Goal: Information Seeking & Learning: Learn about a topic

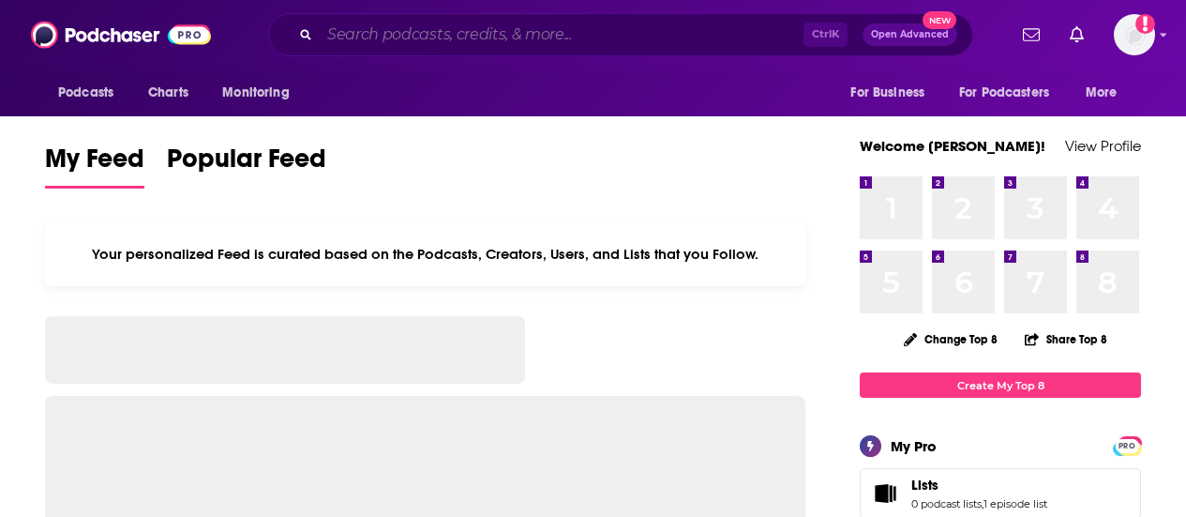
click at [448, 38] on input "Search podcasts, credits, & more..." at bounding box center [562, 35] width 484 height 30
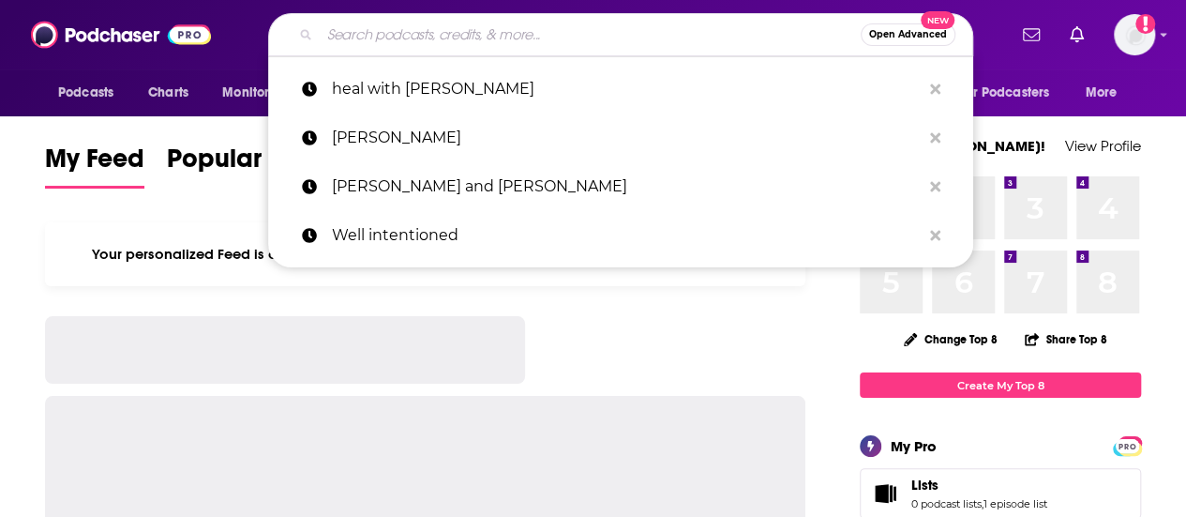
paste input "hol+ Wellness Podcast"
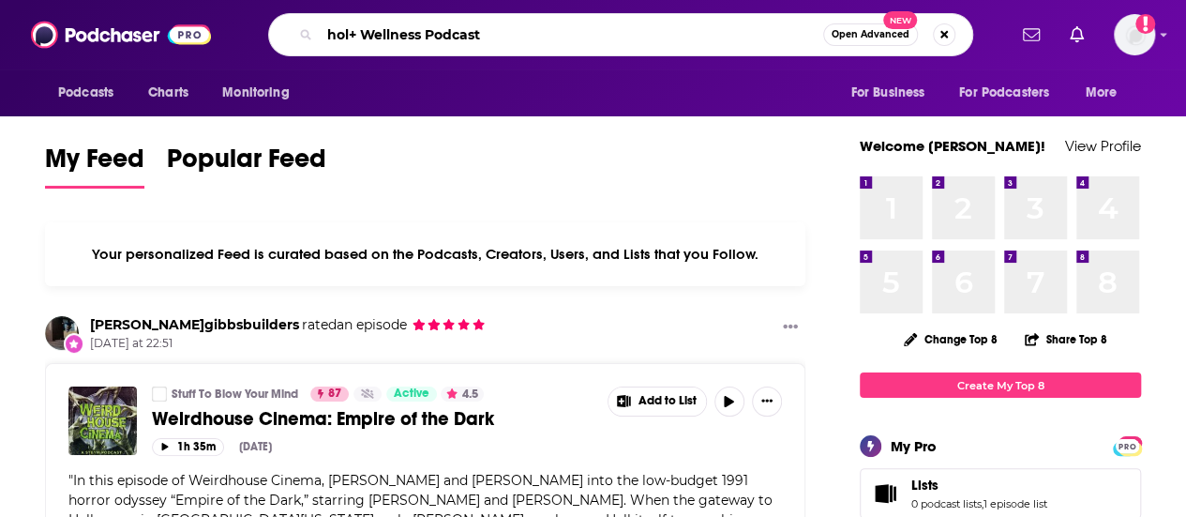
type input "hol+ Wellness Podcast"
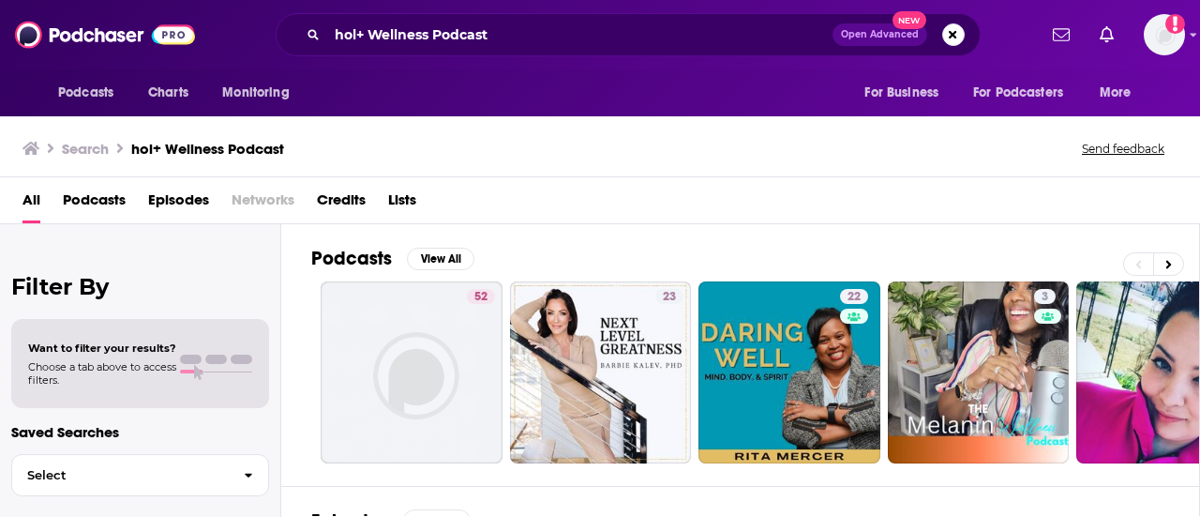
click at [549, 241] on div "Podcasts View All 52 23 22 3 0 + 256" at bounding box center [755, 355] width 889 height 262
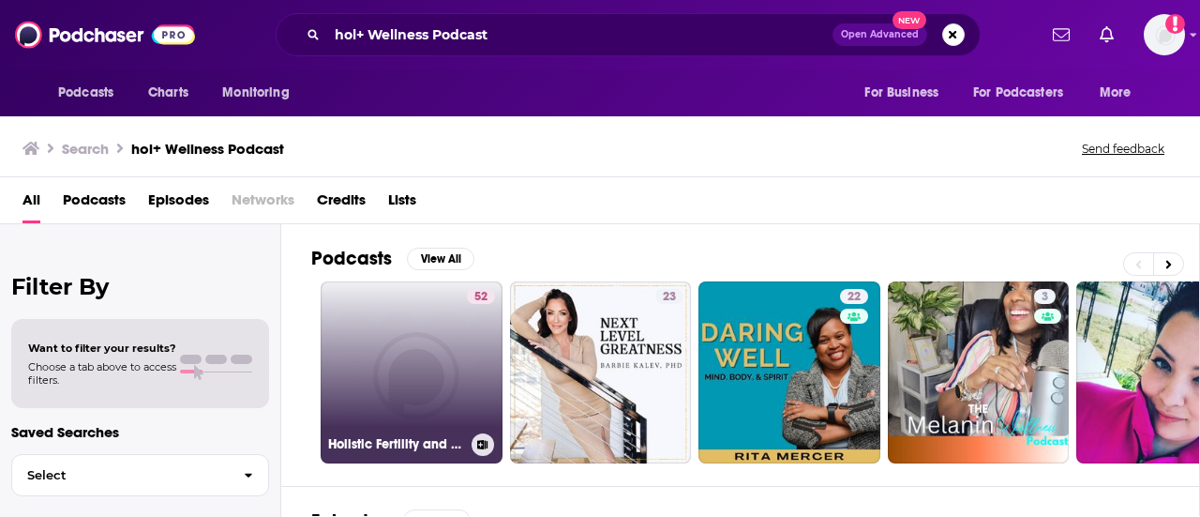
click at [448, 390] on link "52 Holistic Fertility and Wellness Podcast" at bounding box center [412, 372] width 182 height 182
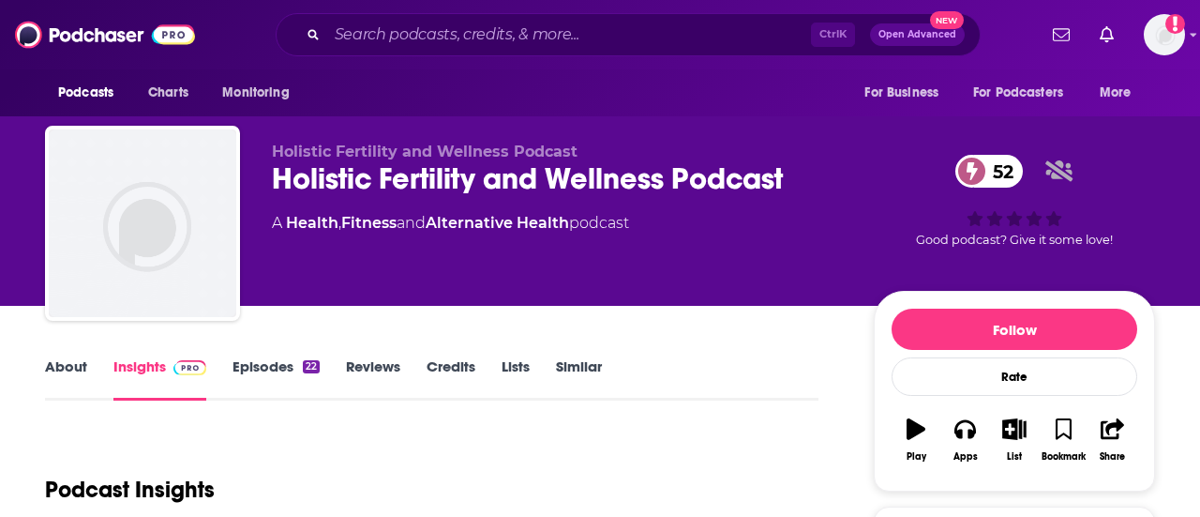
click at [364, 361] on link "Reviews" at bounding box center [373, 378] width 54 height 43
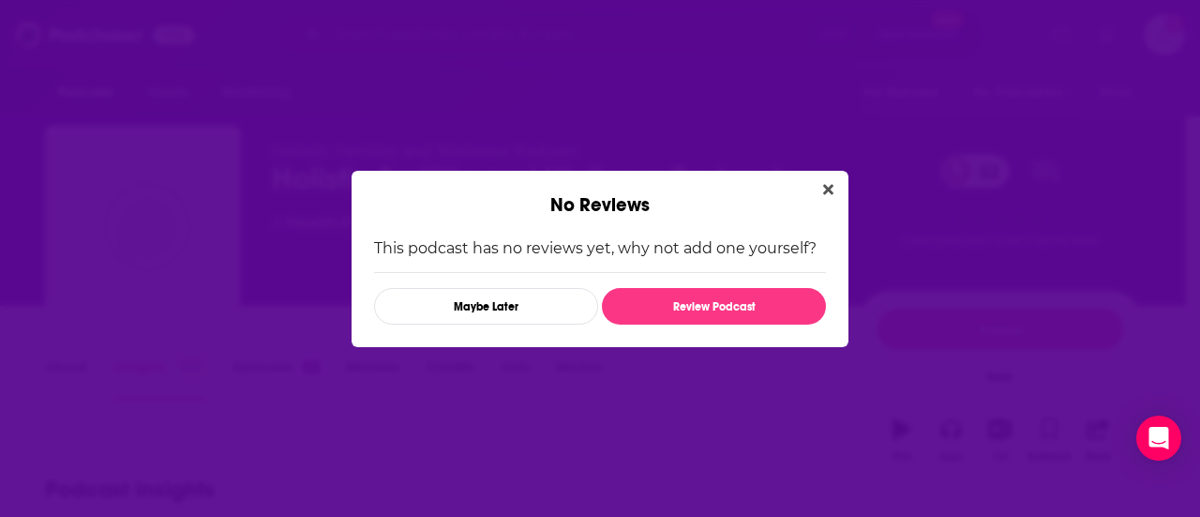
click at [628, 206] on div "No Reviews" at bounding box center [600, 194] width 497 height 46
click at [419, 347] on div "This podcast has no reviews yet, why not add one yourself? Maybe Later Review P…" at bounding box center [600, 282] width 497 height 130
click at [828, 188] on icon "Close" at bounding box center [828, 189] width 10 height 15
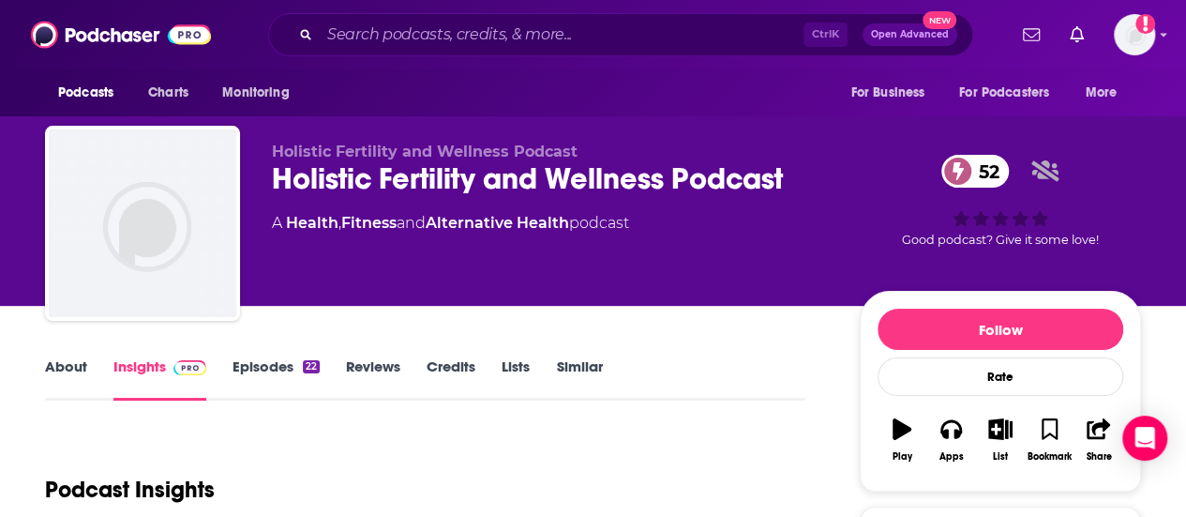
click at [641, 188] on div "Holistic Fertility and Wellness Podcast 52" at bounding box center [551, 178] width 558 height 37
click at [586, 37] on input "Search podcasts, credits, & more..." at bounding box center [562, 35] width 484 height 30
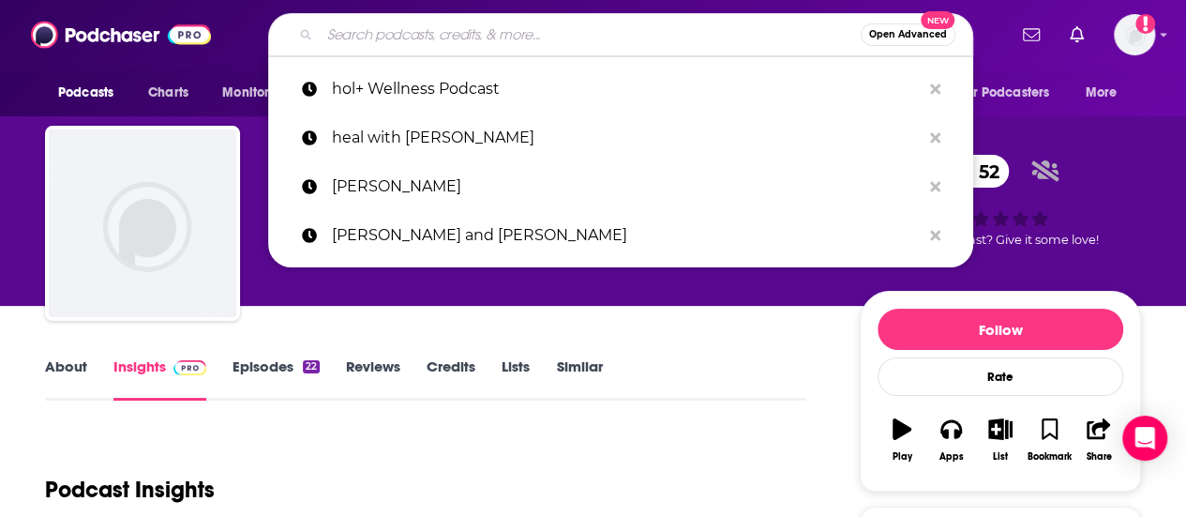
paste input "Dr. Taz Bhatia"
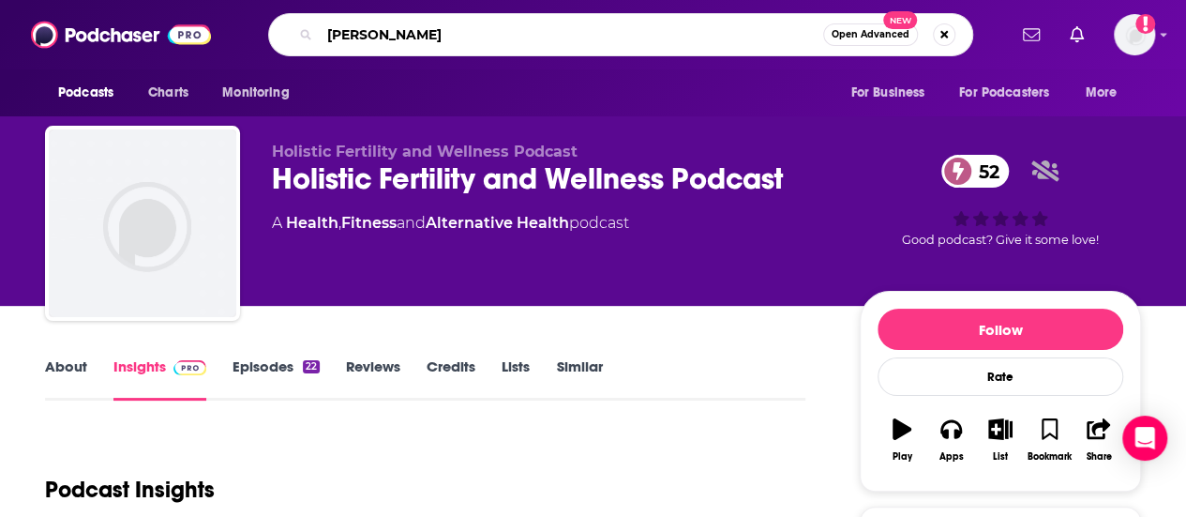
drag, startPoint x: 353, startPoint y: 37, endPoint x: 278, endPoint y: 35, distance: 75.0
click at [278, 35] on div "Dr. Taz Bhatia Open Advanced New" at bounding box center [620, 34] width 705 height 43
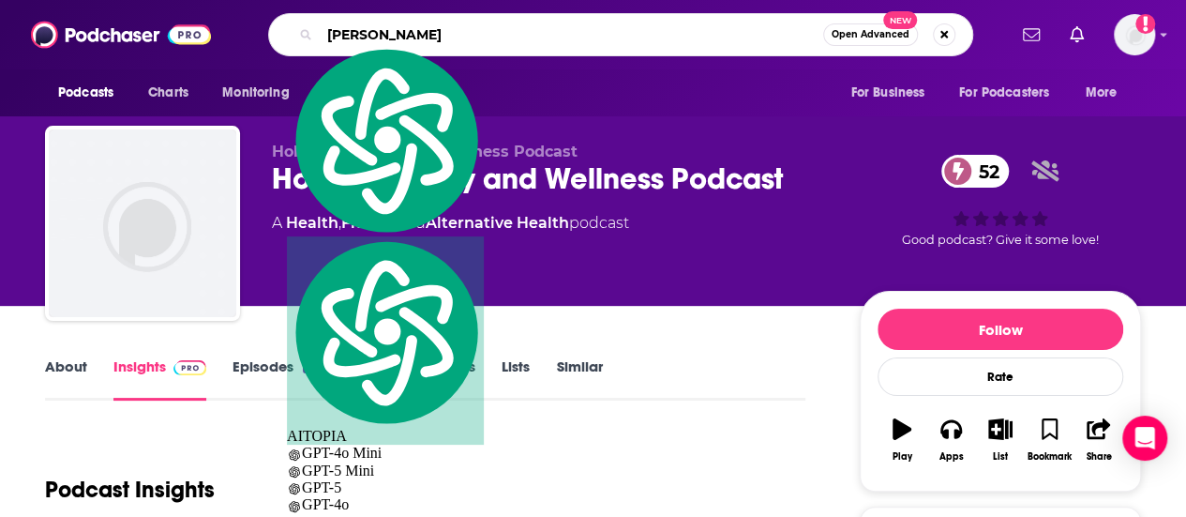
type input "[PERSON_NAME]"
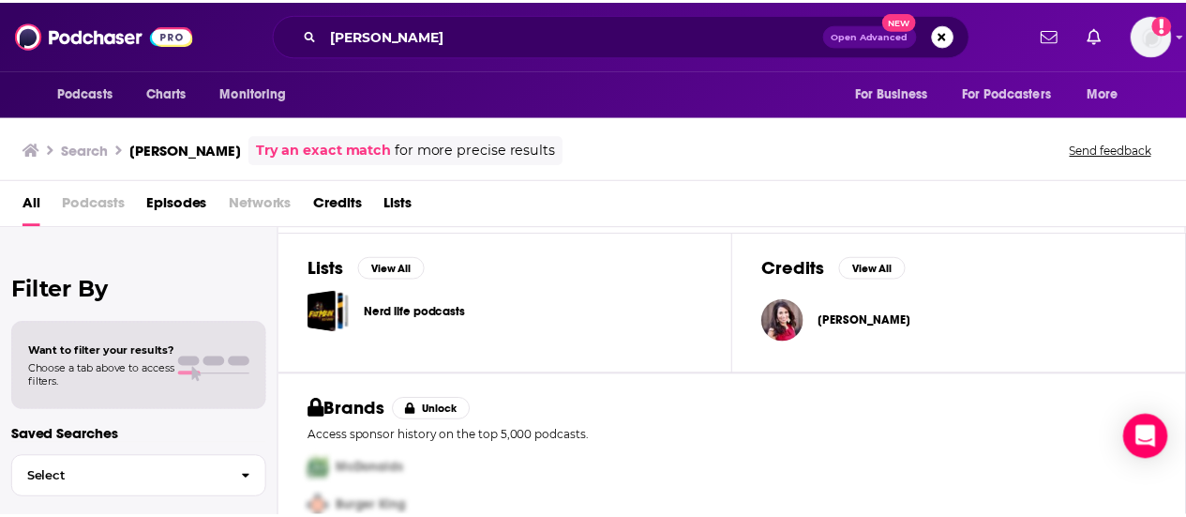
scroll to position [235, 0]
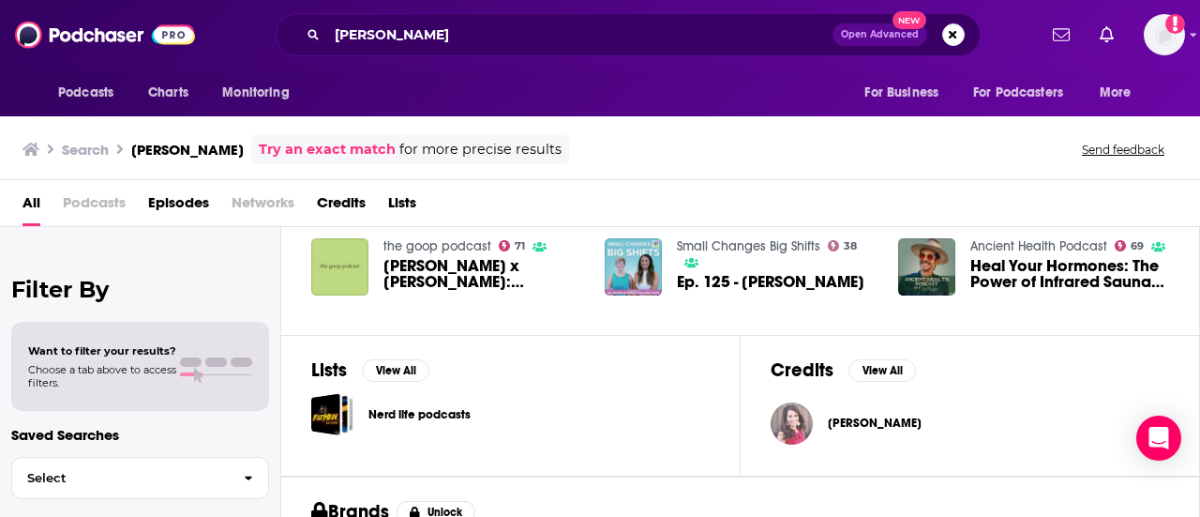
click at [801, 428] on img "Dr. Taz Bhatia" at bounding box center [792, 423] width 42 height 42
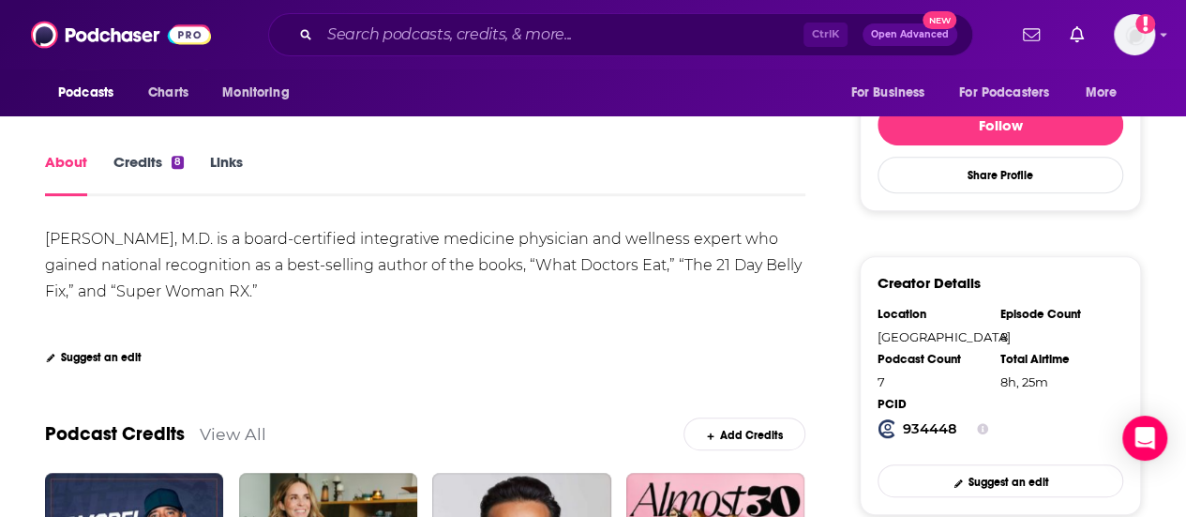
scroll to position [281, 0]
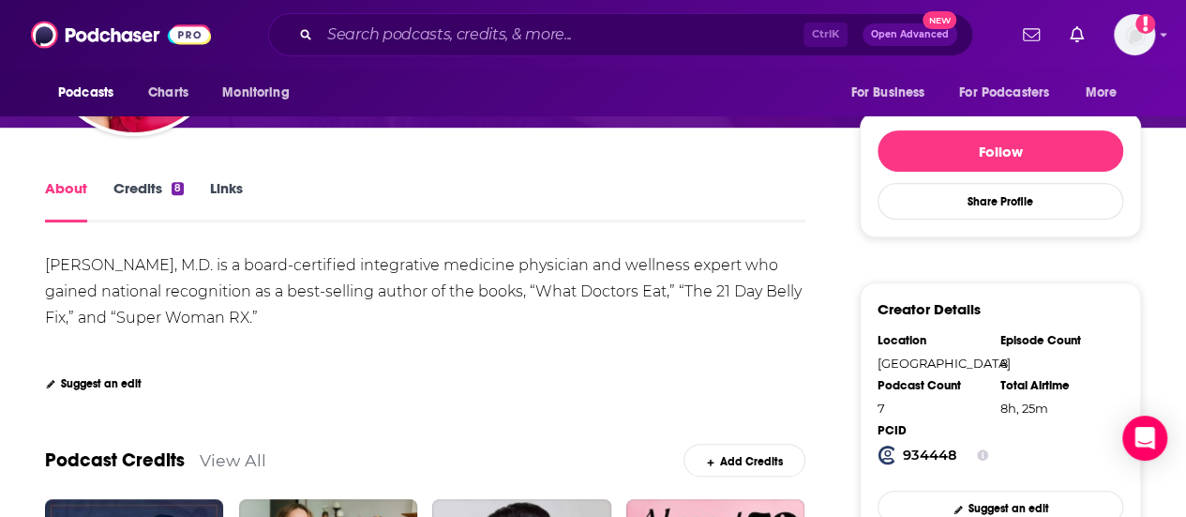
click at [129, 206] on link "Credits 8" at bounding box center [148, 200] width 70 height 43
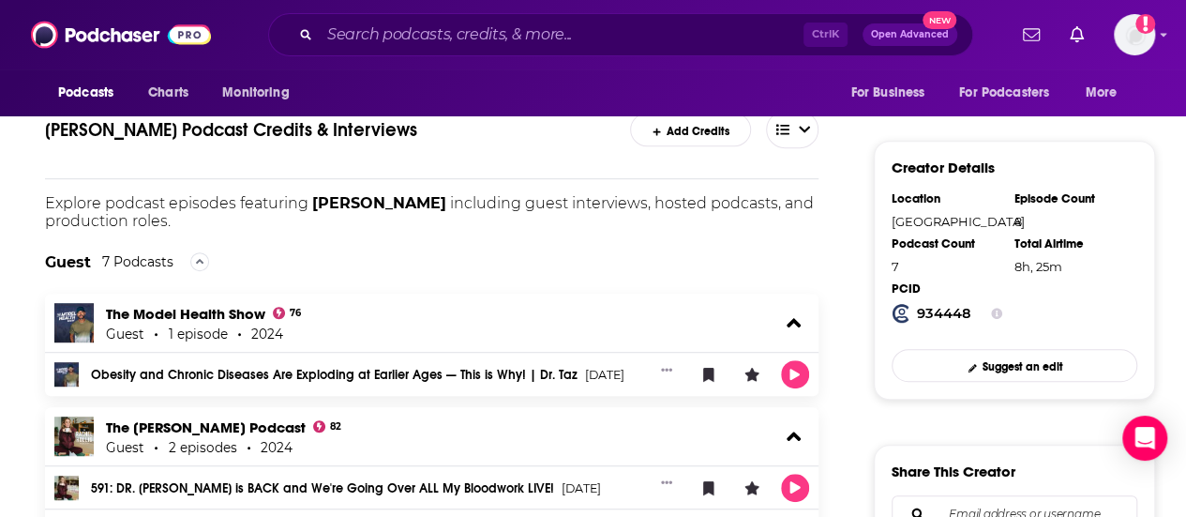
scroll to position [563, 0]
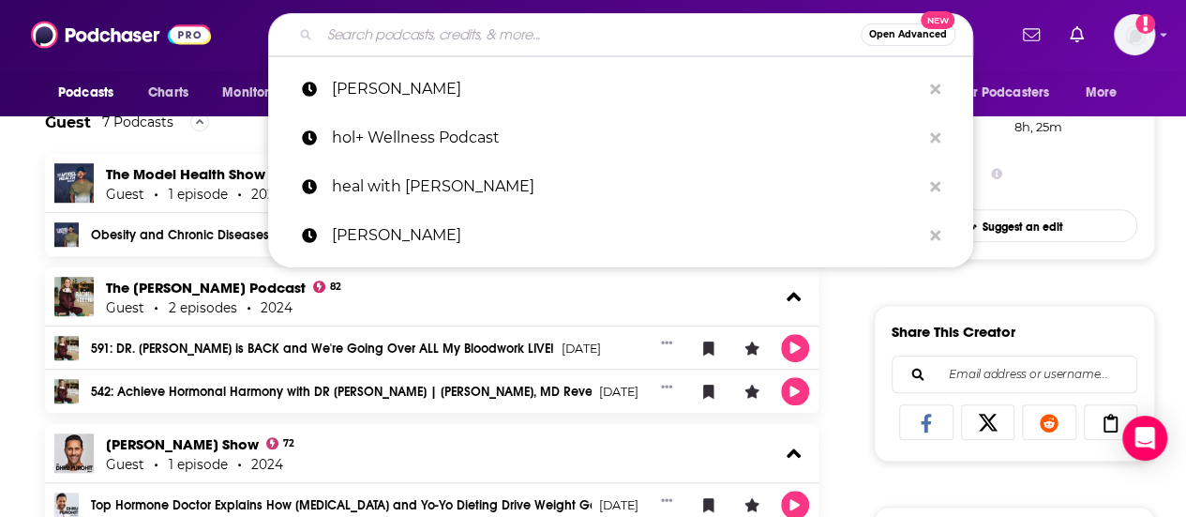
click at [464, 38] on input "Search podcasts, credits, & more..." at bounding box center [590, 35] width 541 height 30
click at [465, 37] on input "Search podcasts, credits, & more..." at bounding box center [590, 35] width 541 height 30
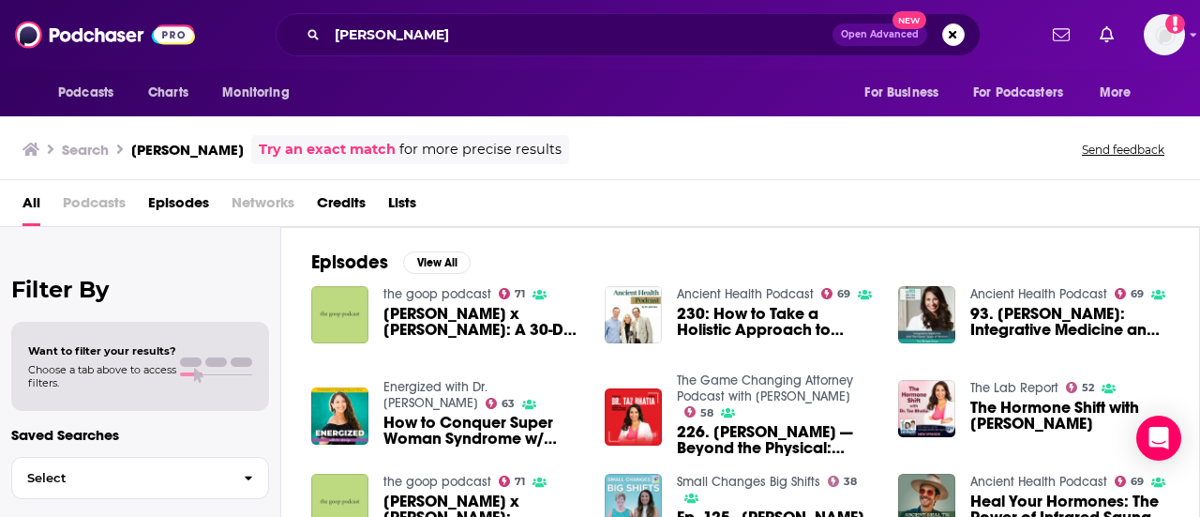
scroll to position [94, 0]
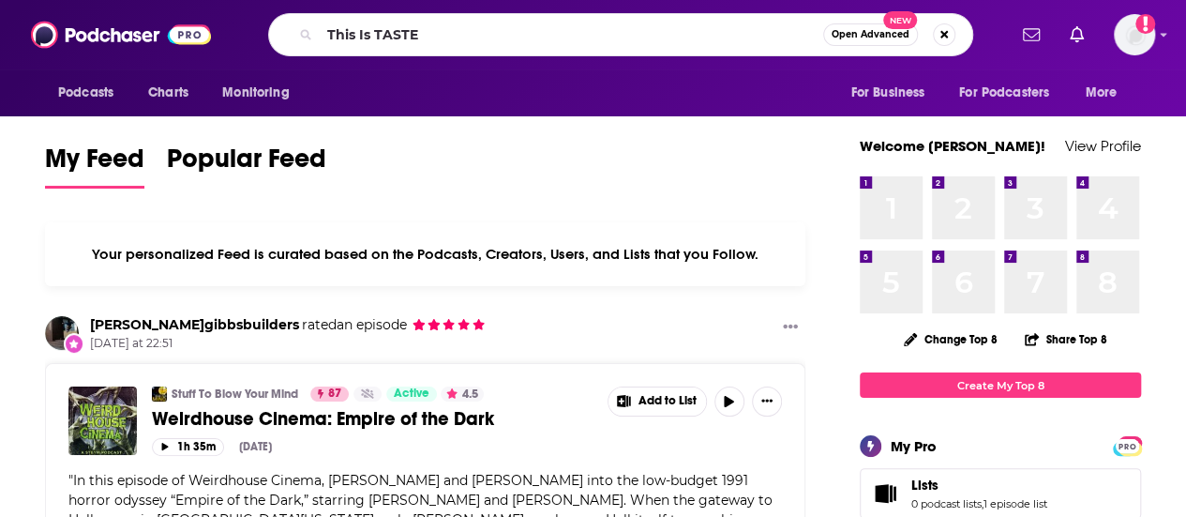
type input "This Is TASTE"
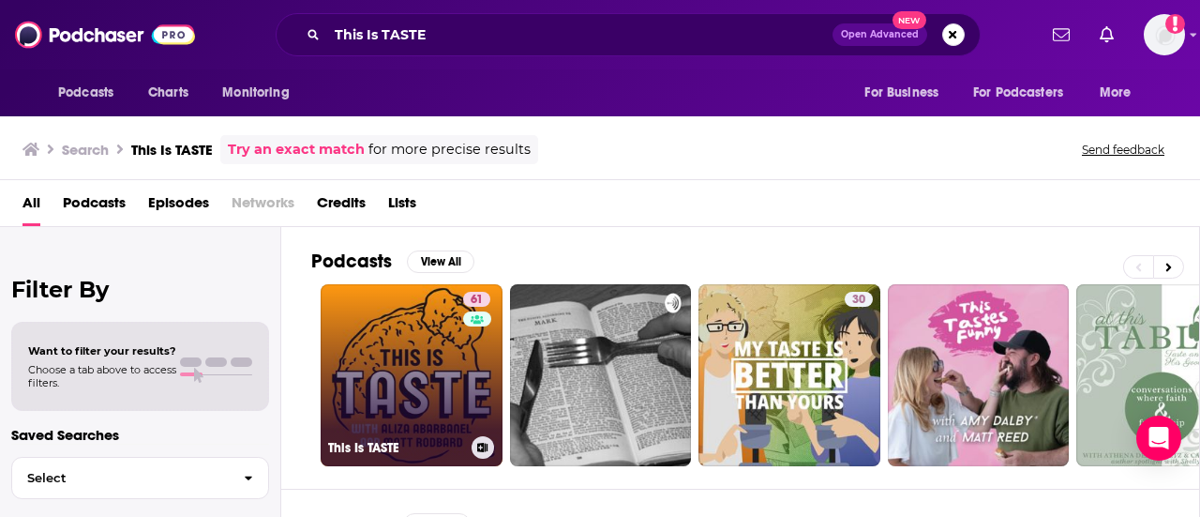
click at [367, 389] on link "61 This Is TASTE" at bounding box center [412, 375] width 182 height 182
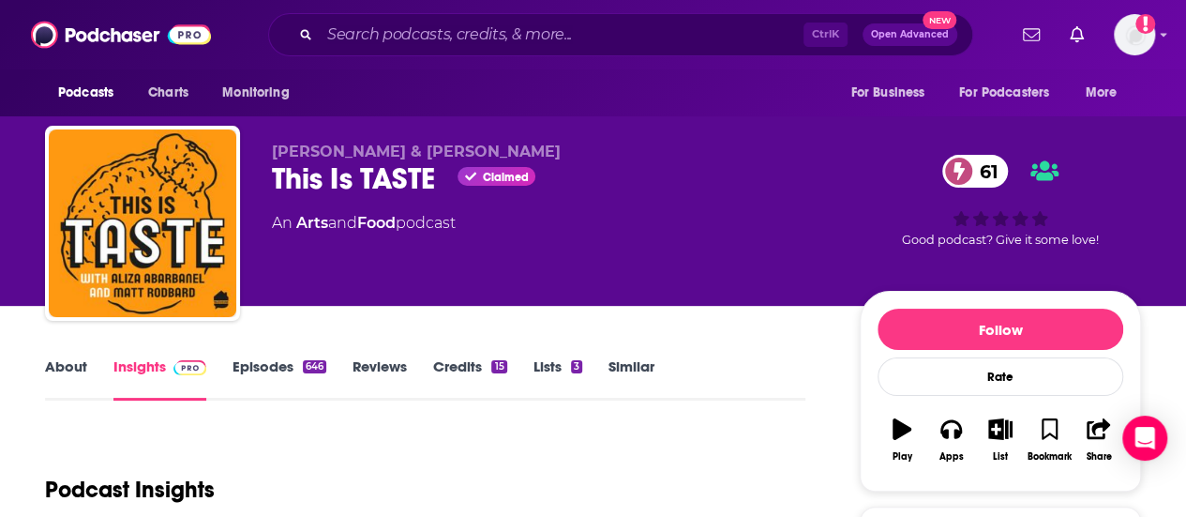
click at [760, 300] on div "[PERSON_NAME] & [PERSON_NAME] This Is TASTE Claimed 61 An Arts and Food podcast…" at bounding box center [706, 227] width 869 height 169
click at [78, 365] on link "About" at bounding box center [66, 378] width 42 height 43
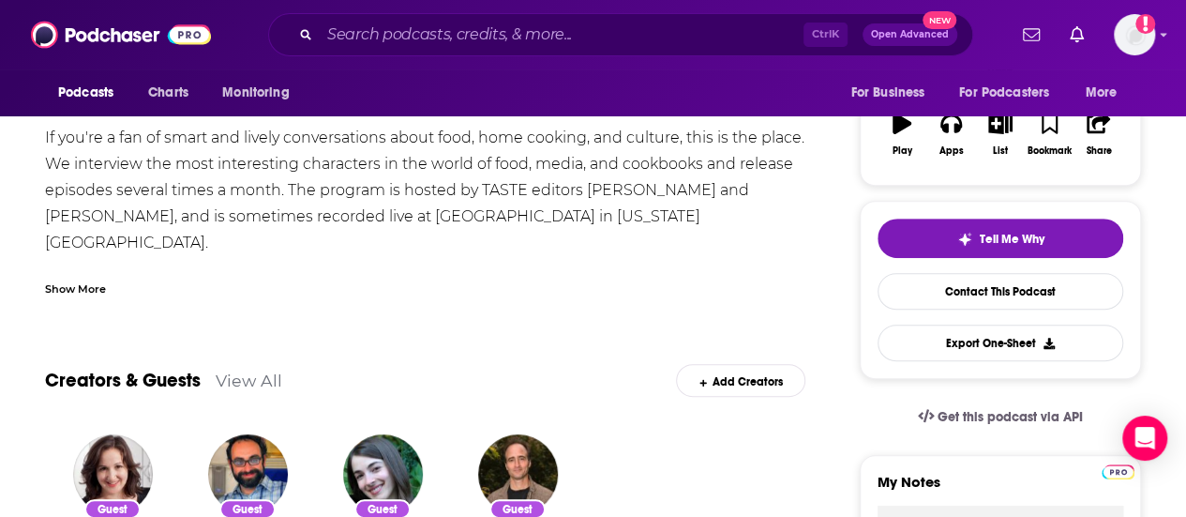
scroll to position [188, 0]
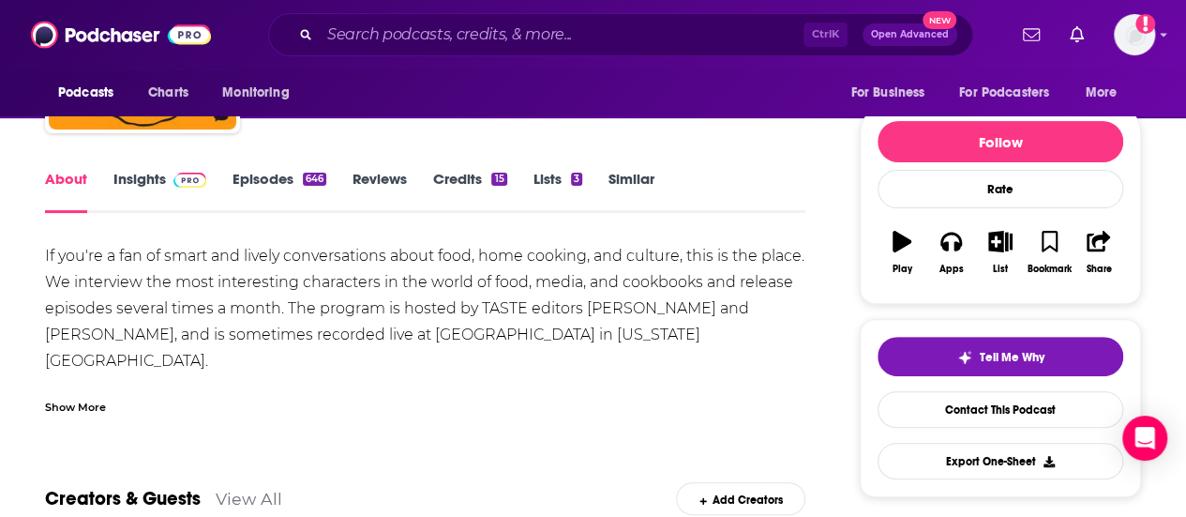
click at [638, 386] on div "Show More" at bounding box center [425, 400] width 760 height 32
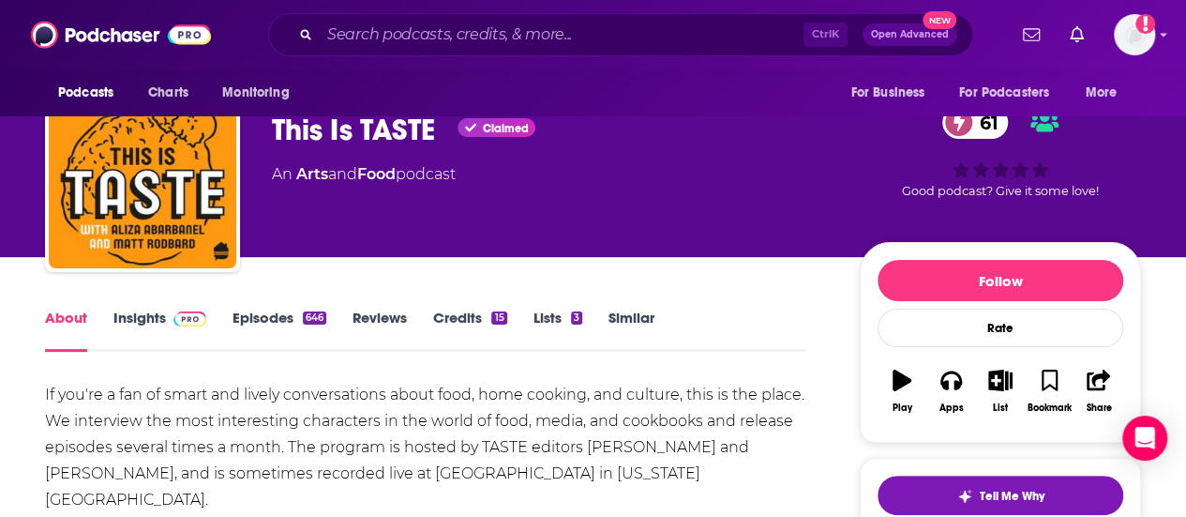
scroll to position [0, 0]
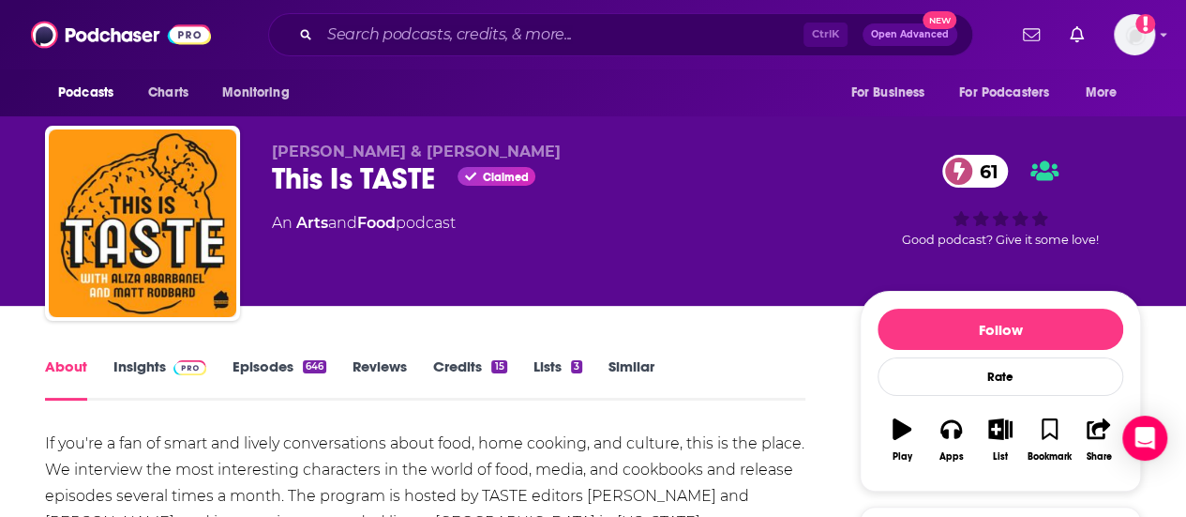
click at [341, 184] on div "This Is TASTE Claimed 61" at bounding box center [551, 178] width 558 height 37
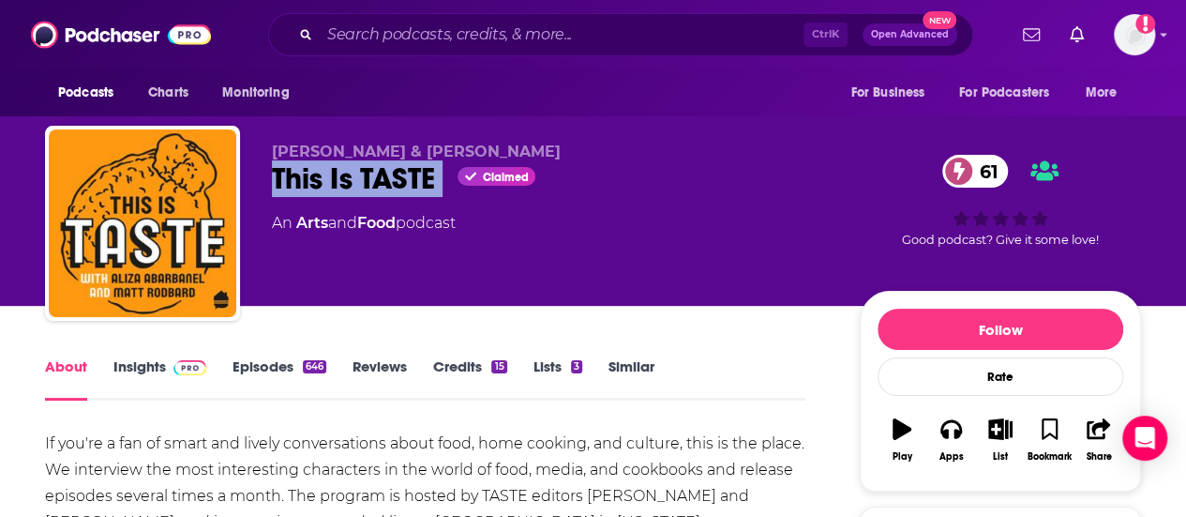
click at [341, 184] on div "This Is TASTE Claimed 61" at bounding box center [551, 178] width 558 height 37
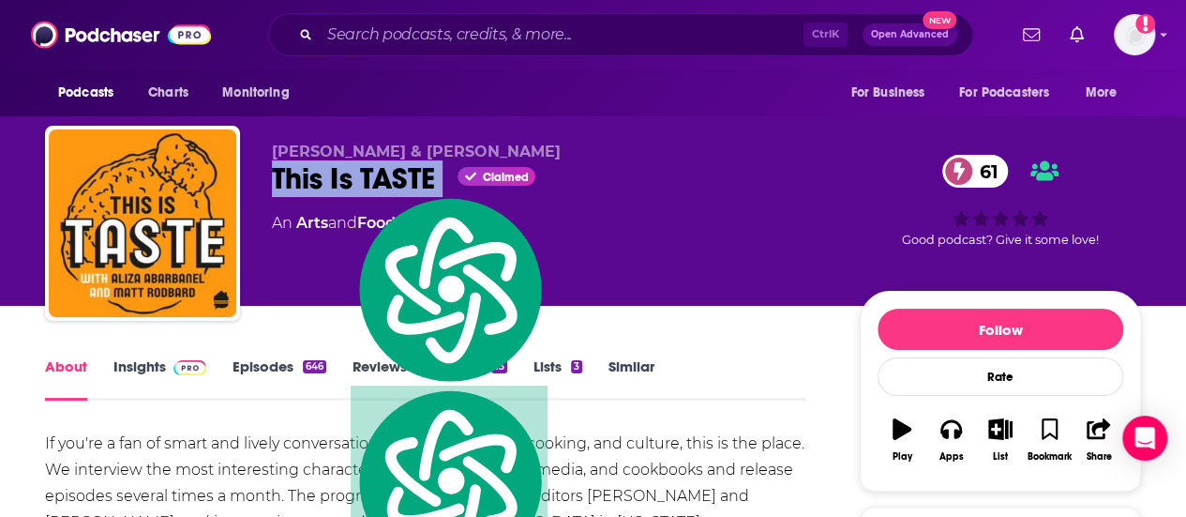
copy div "This Is TASTE"
